Goal: Task Accomplishment & Management: Complete application form

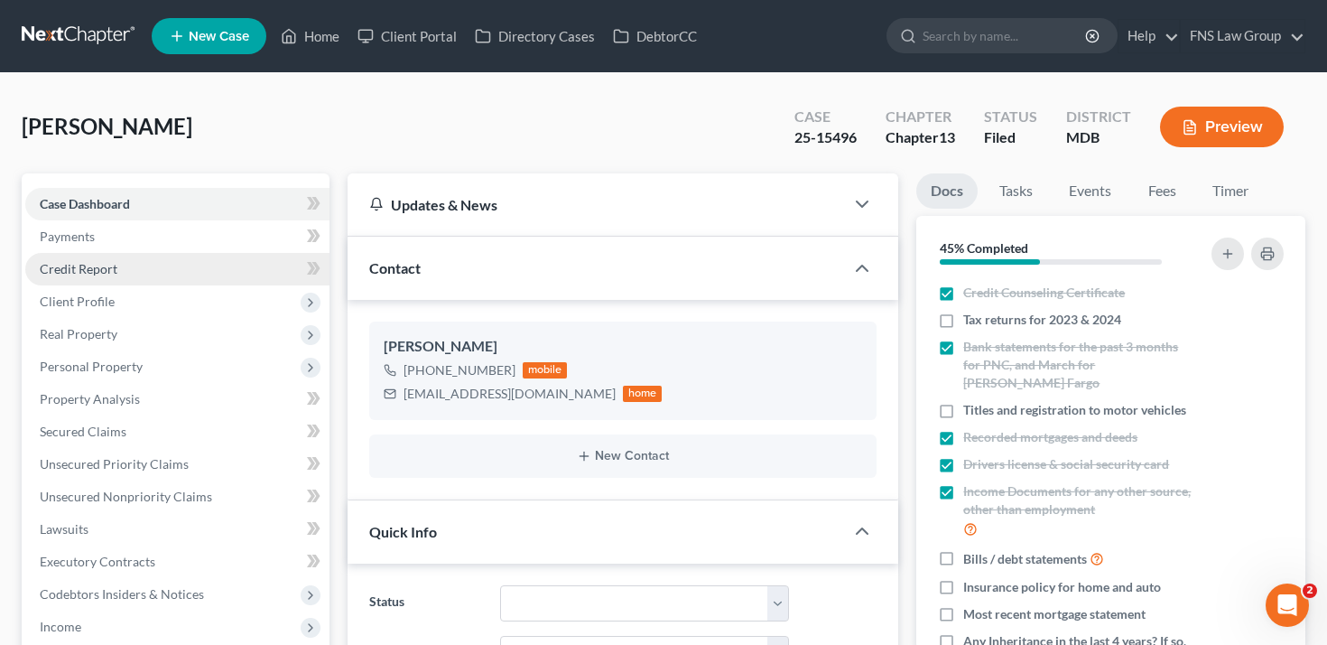
click at [207, 266] on link "Credit Report" at bounding box center [177, 269] width 304 height 32
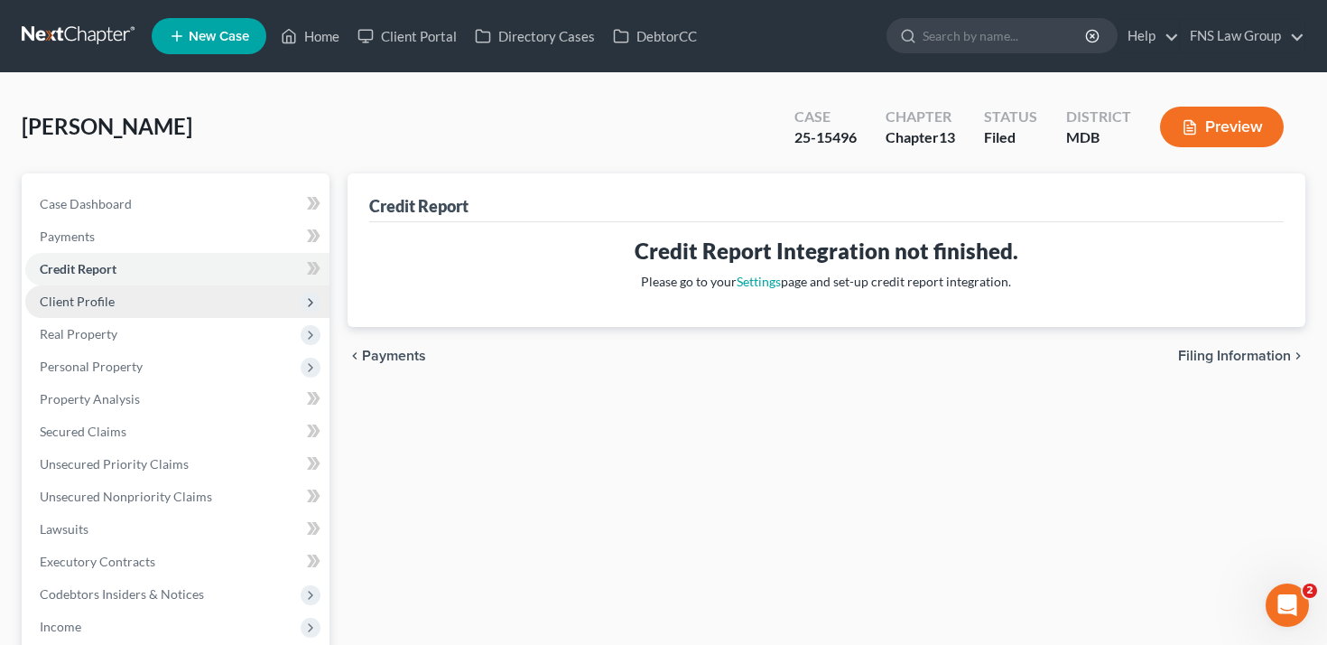
click at [205, 298] on span "Client Profile" at bounding box center [177, 301] width 304 height 32
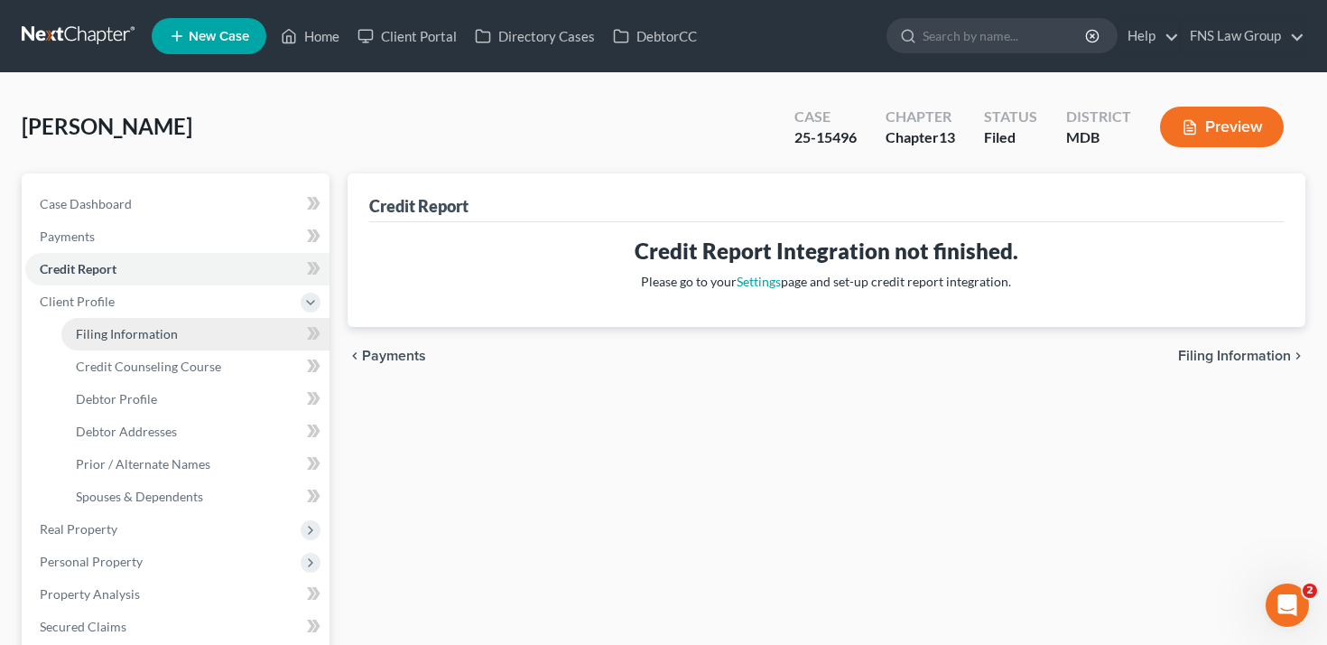
click at [204, 337] on link "Filing Information" at bounding box center [195, 334] width 268 height 32
select select "1"
select select "0"
select select "3"
select select "21"
